Goal: Find specific page/section

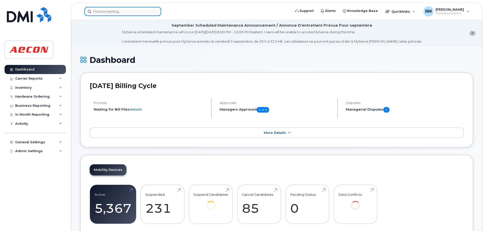
click at [116, 12] on input at bounding box center [122, 11] width 77 height 9
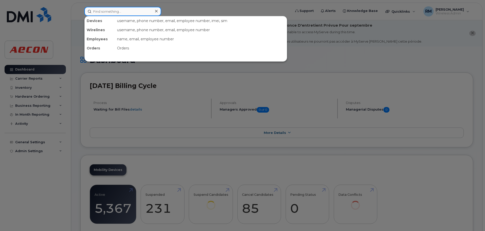
paste input "2269747370"
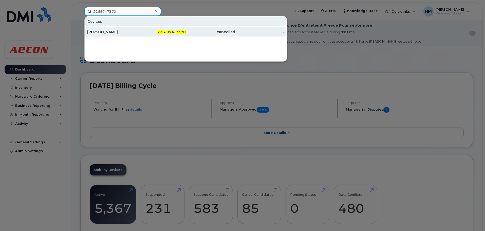
type input "2269747370"
click at [171, 31] on span "974" at bounding box center [170, 32] width 8 height 5
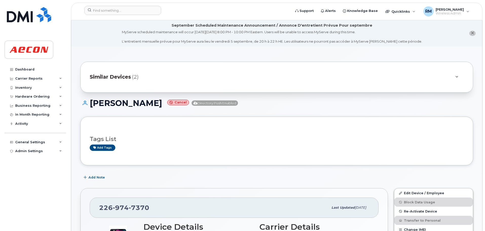
click at [108, 75] on span "Similar Devices" at bounding box center [110, 76] width 41 height 7
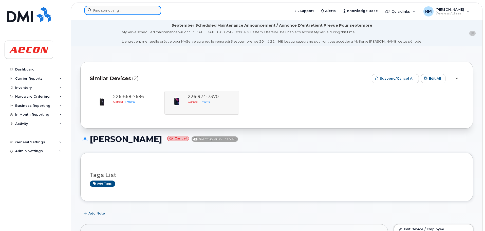
click at [115, 11] on input at bounding box center [122, 10] width 77 height 9
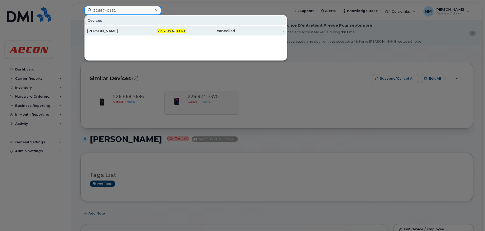
type input "2269740161"
click at [169, 31] on span "974" at bounding box center [170, 31] width 8 height 5
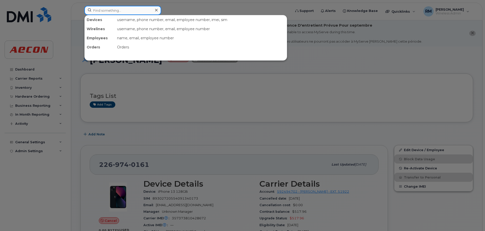
click at [106, 12] on input at bounding box center [122, 10] width 77 height 9
click at [160, 87] on div at bounding box center [242, 115] width 485 height 231
click at [113, 8] on input at bounding box center [122, 10] width 77 height 9
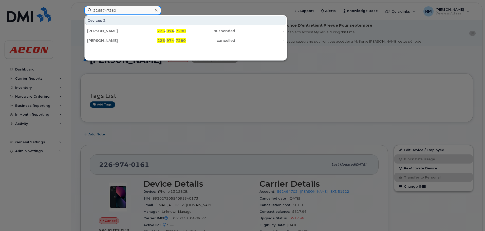
type input "2269747280"
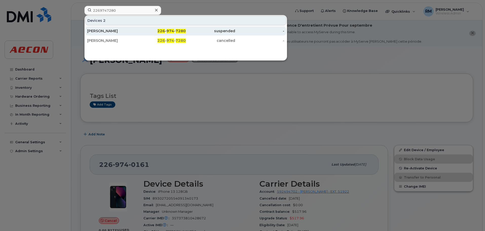
click at [107, 31] on div "[PERSON_NAME]" at bounding box center [111, 30] width 49 height 5
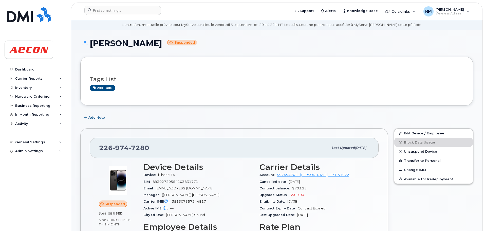
scroll to position [25, 0]
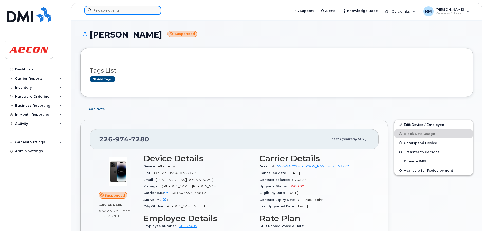
click at [108, 13] on input at bounding box center [122, 10] width 77 height 9
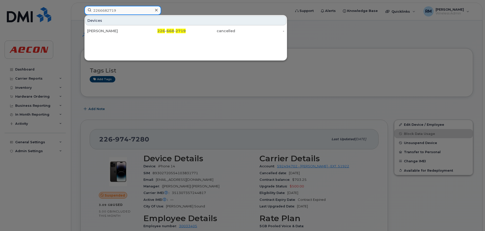
drag, startPoint x: 119, startPoint y: 10, endPoint x: 41, endPoint y: 18, distance: 78.4
click at [80, 17] on div "2266682719 Devices [PERSON_NAME] 226 - 668 - 2719 cancelled -" at bounding box center [185, 11] width 211 height 11
drag, startPoint x: 119, startPoint y: 8, endPoint x: 63, endPoint y: 11, distance: 56.1
click at [80, 11] on div "6046124357 Devices [PERSON_NAME] 604 - 612 - 4357 active -" at bounding box center [185, 11] width 211 height 11
type input "2266682923"
